Goal: Information Seeking & Learning: Understand process/instructions

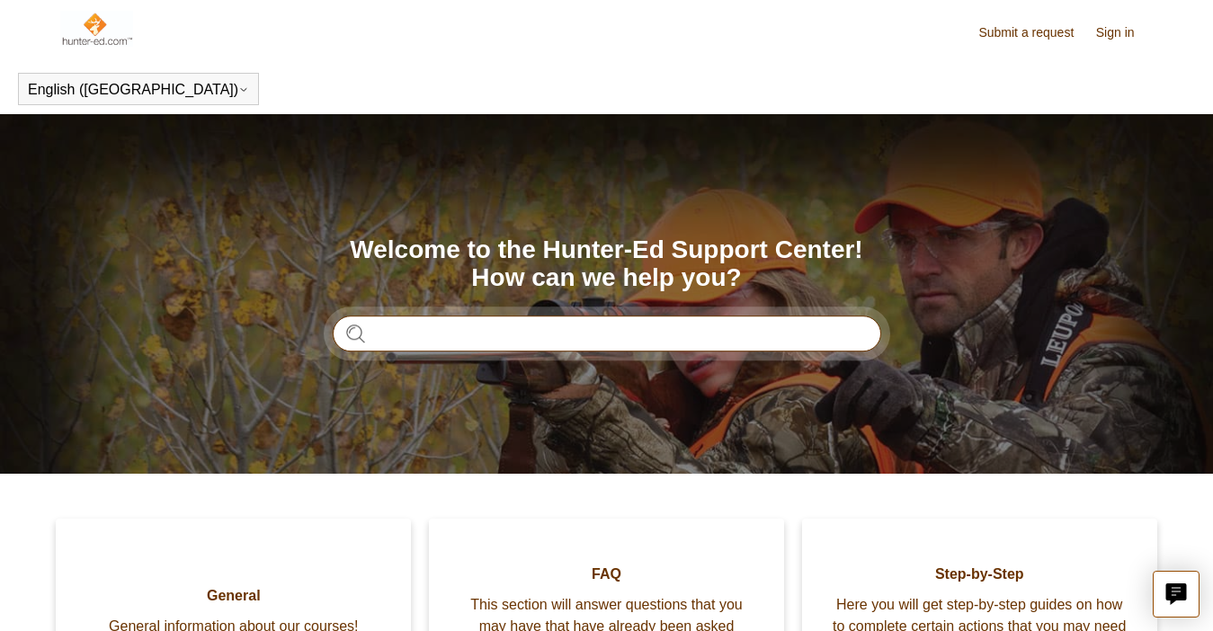
click at [418, 346] on input "Search" at bounding box center [607, 333] width 548 height 36
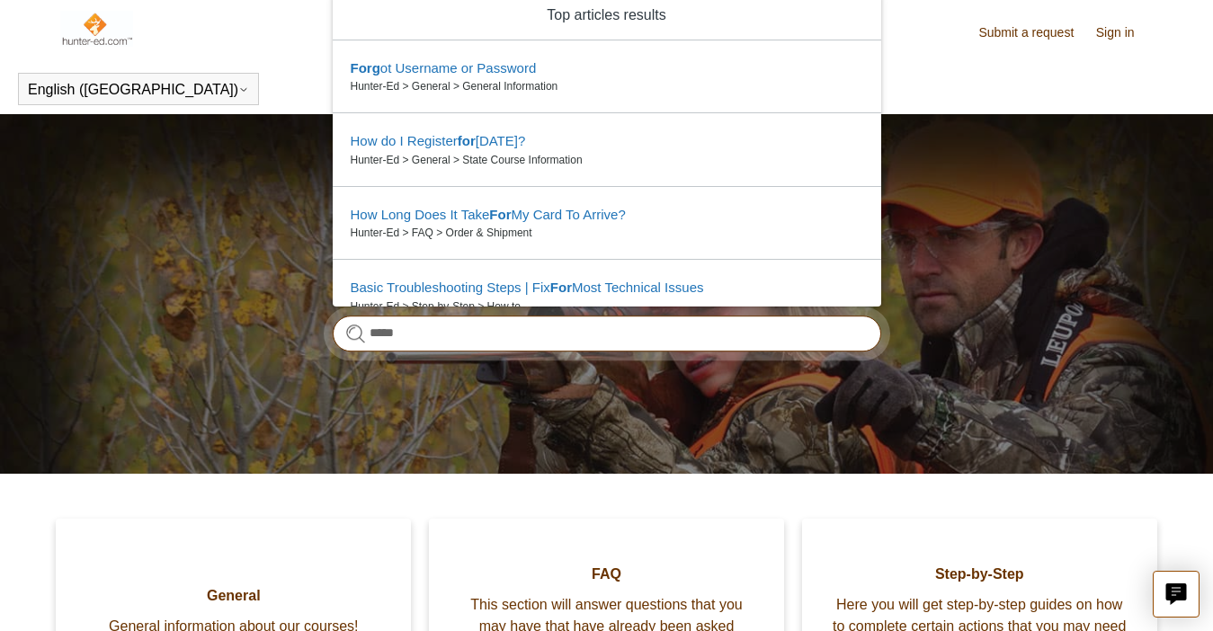
type input "******"
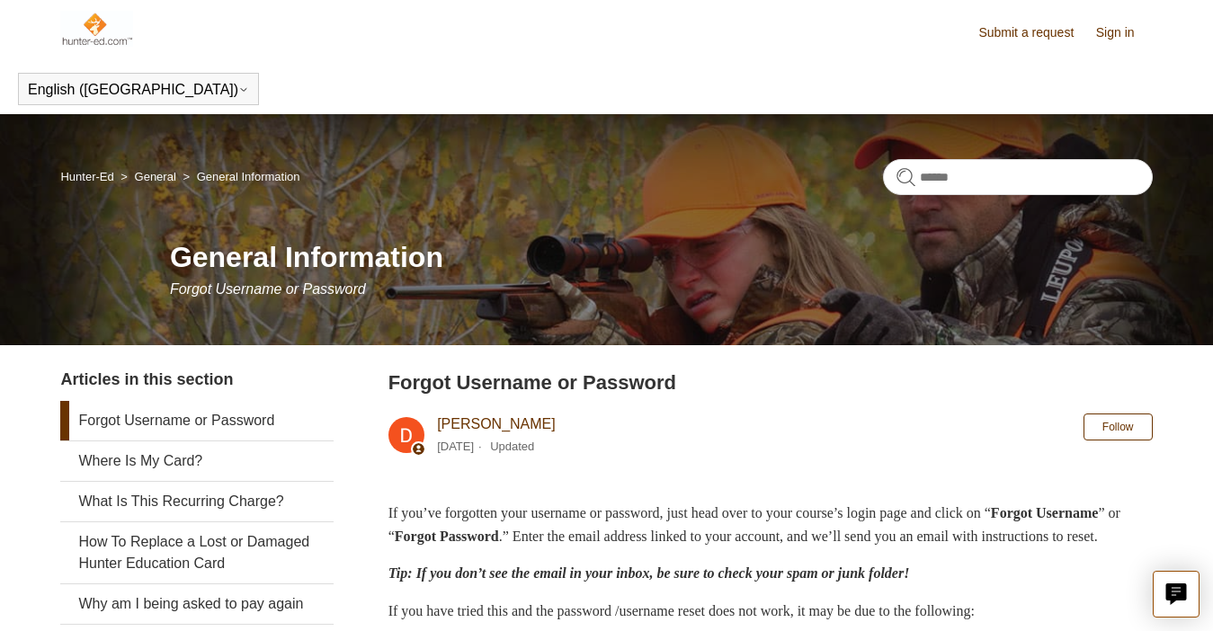
click at [186, 431] on link "Forgot Username or Password" at bounding box center [196, 421] width 273 height 40
click at [184, 431] on link "Forgot Username or Password" at bounding box center [196, 421] width 273 height 40
click at [1109, 36] on link "Sign in" at bounding box center [1124, 32] width 57 height 19
click at [229, 422] on link "Forgot Username or Password" at bounding box center [196, 421] width 273 height 40
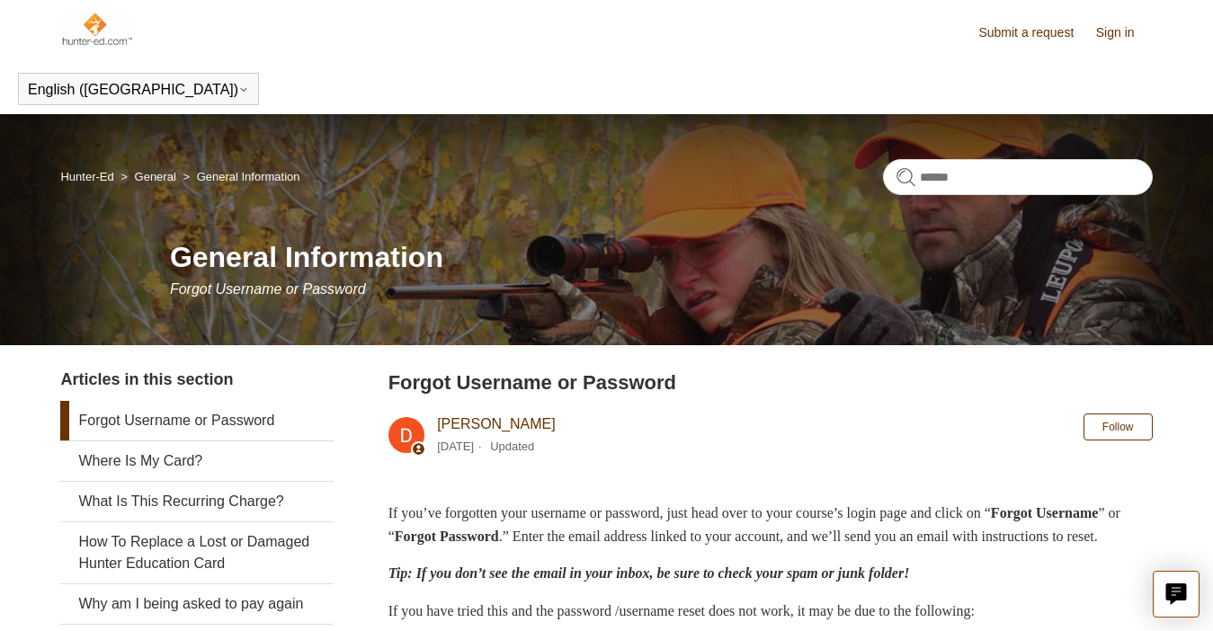
click at [229, 422] on link "Forgot Username or Password" at bounding box center [196, 421] width 273 height 40
click at [232, 422] on link "Forgot Username or Password" at bounding box center [196, 421] width 273 height 40
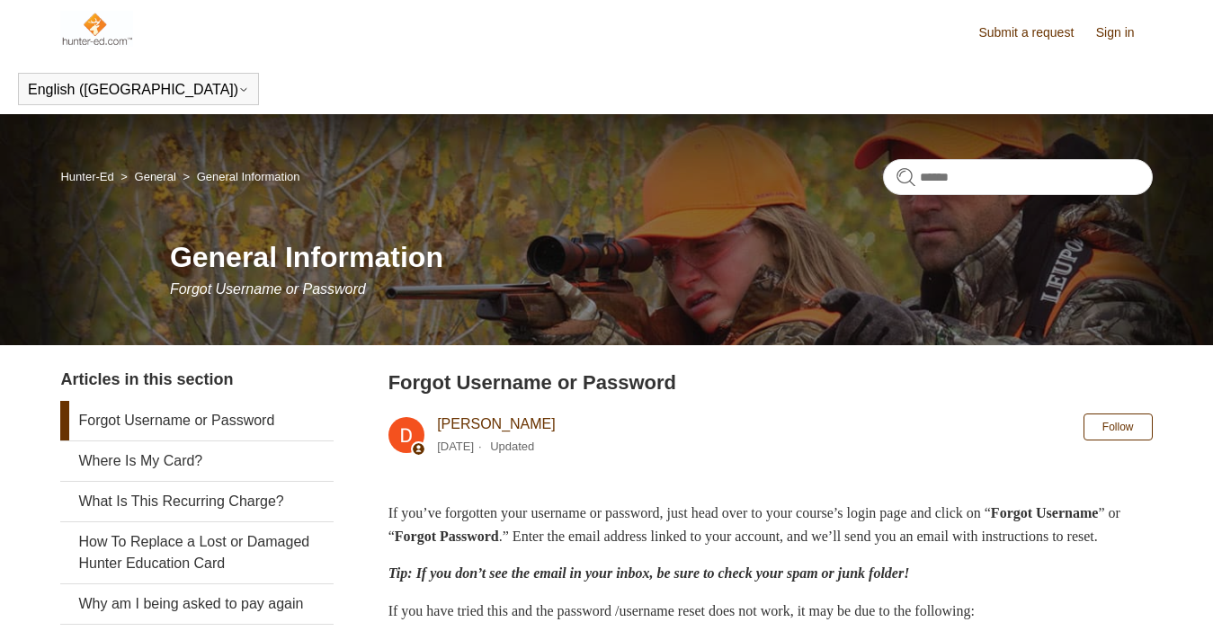
click at [232, 422] on link "Forgot Username or Password" at bounding box center [196, 421] width 273 height 40
click at [954, 199] on nav "Hunter-Ed General General Information" at bounding box center [605, 183] width 1091 height 49
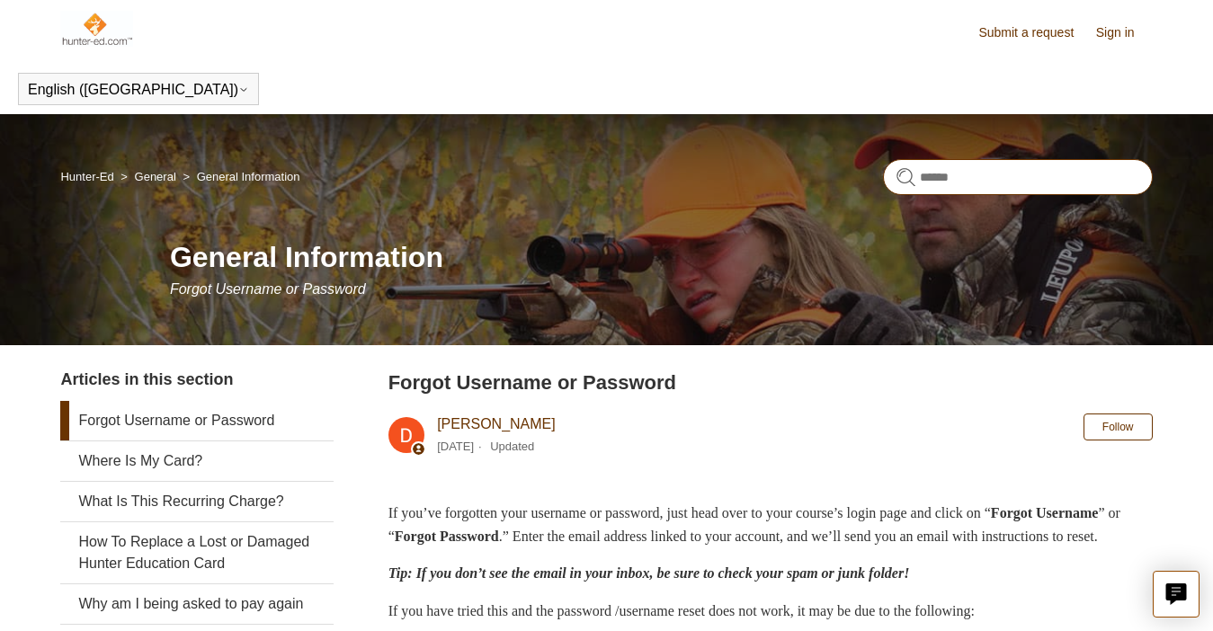
click at [948, 181] on input "Search" at bounding box center [1018, 177] width 270 height 36
click at [1005, 25] on link "Submit a request" at bounding box center [1034, 32] width 113 height 19
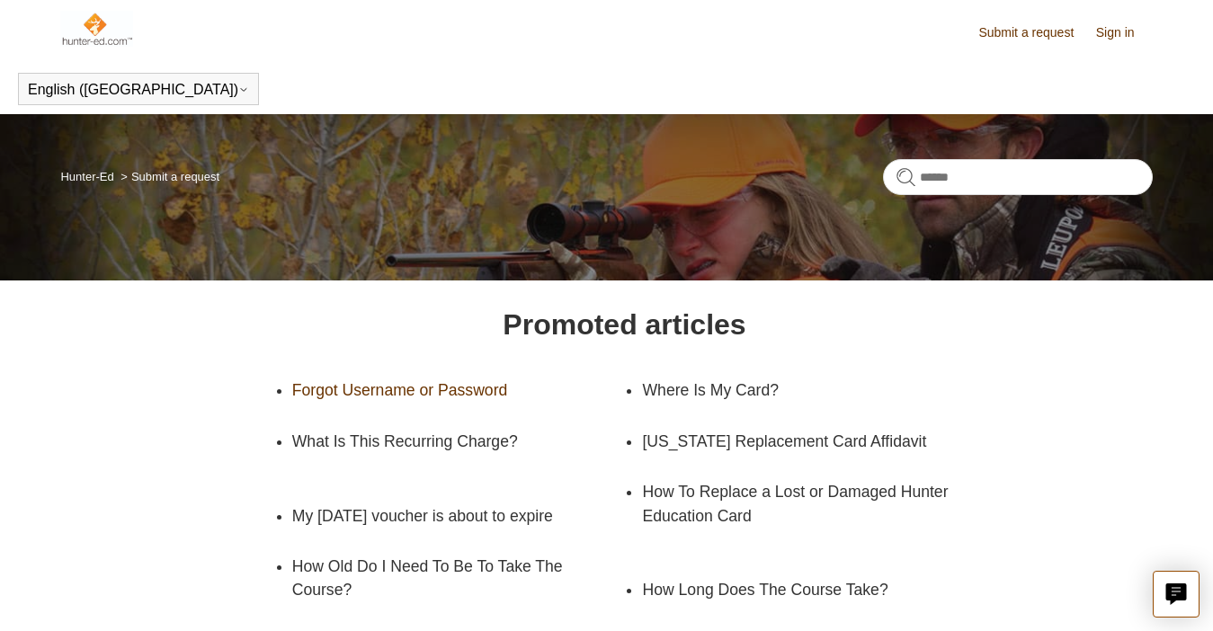
click at [442, 378] on link "Forgot Username or Password" at bounding box center [445, 390] width 306 height 50
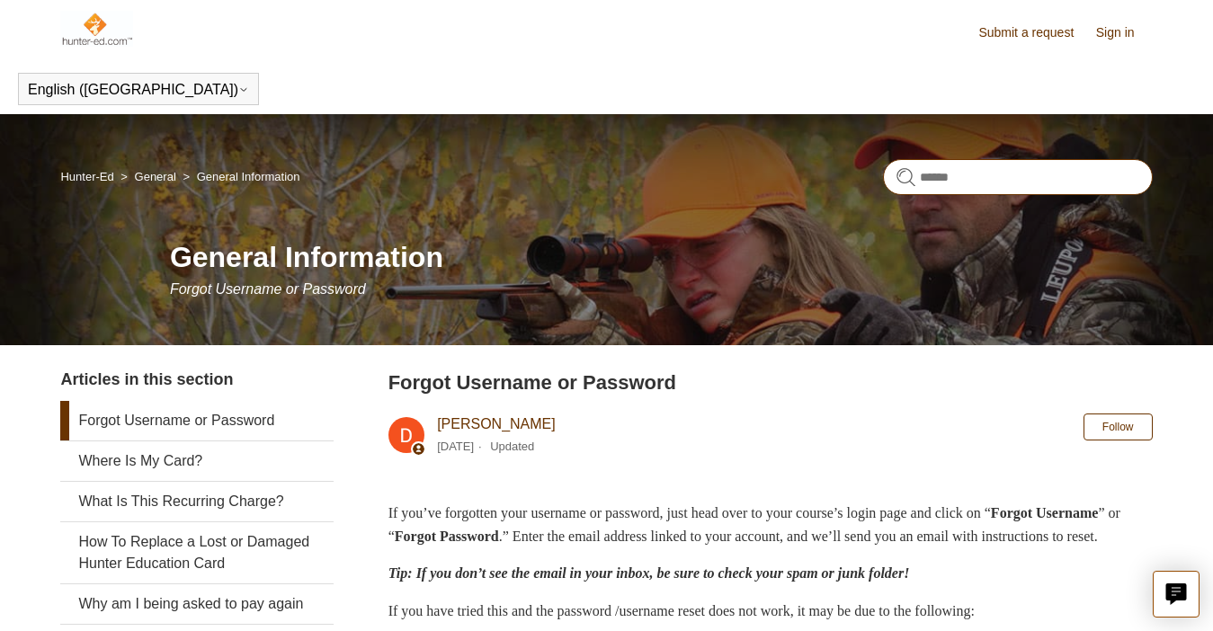
click at [954, 162] on input "Search" at bounding box center [1018, 177] width 270 height 36
type input "**********"
